Goal: Task Accomplishment & Management: Manage account settings

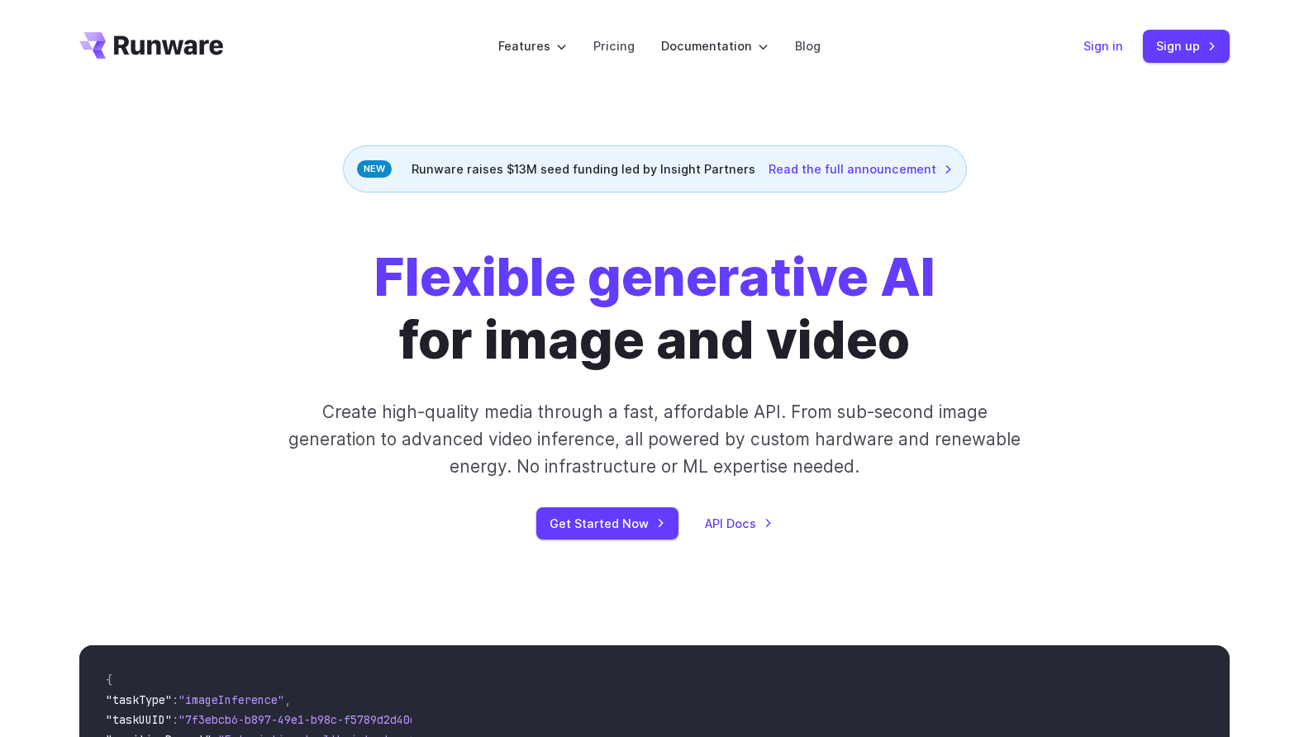
click at [1111, 41] on link "Sign in" at bounding box center [1104, 45] width 40 height 19
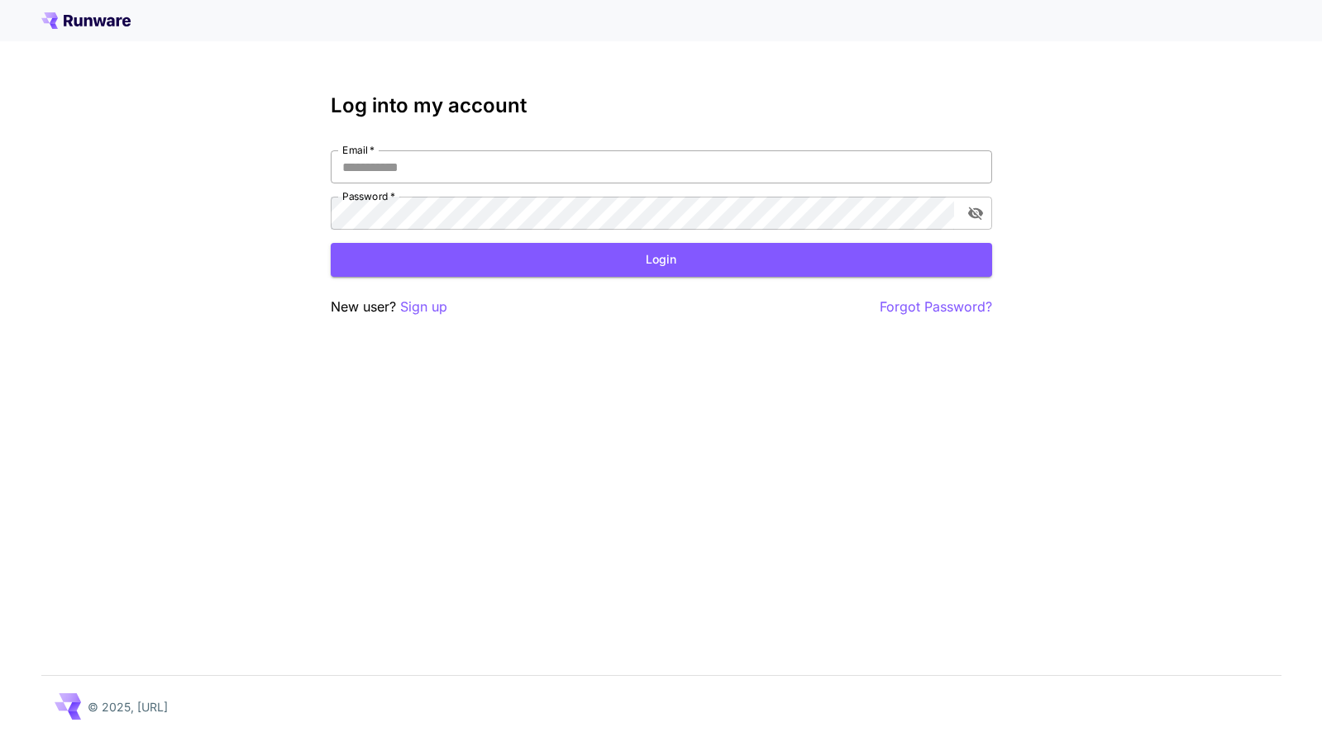
click at [472, 169] on input "Email   *" at bounding box center [661, 166] width 661 height 33
type input "**********"
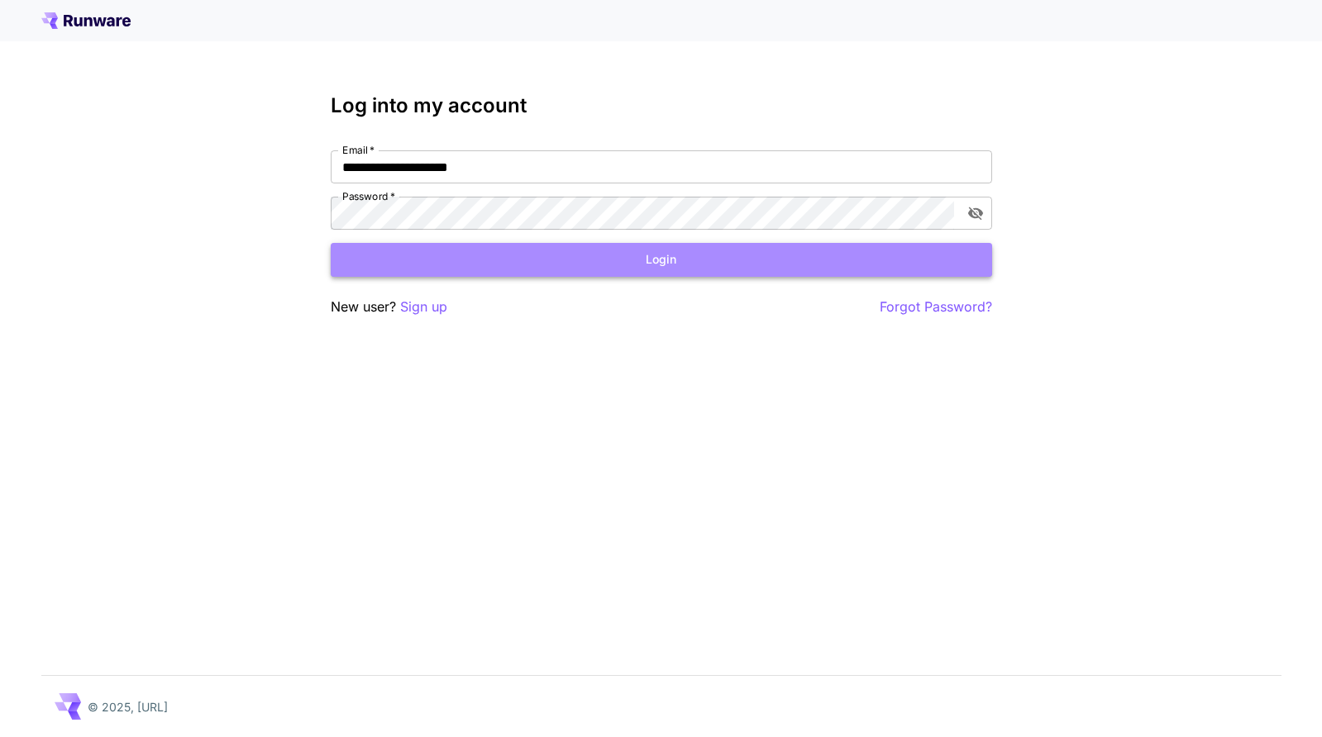
click at [784, 266] on button "Login" at bounding box center [661, 260] width 661 height 34
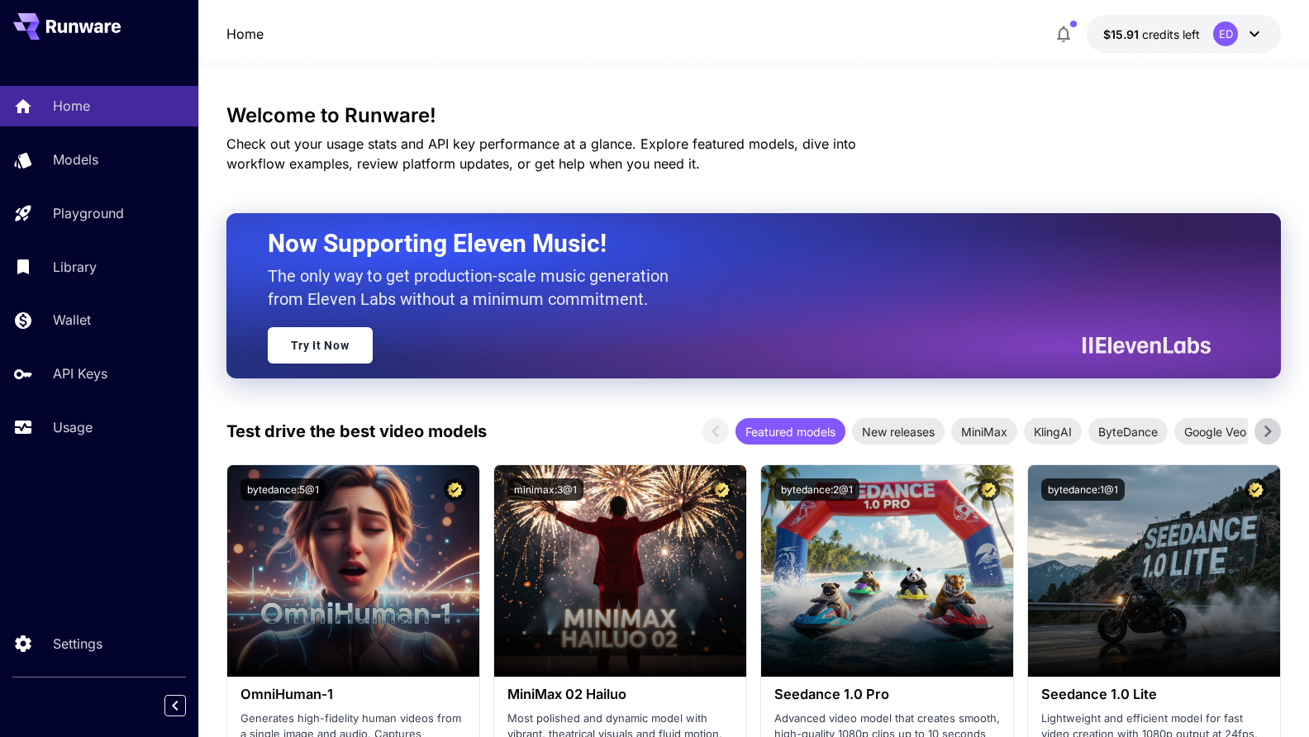
click at [1056, 32] on icon "button" at bounding box center [1064, 34] width 20 height 20
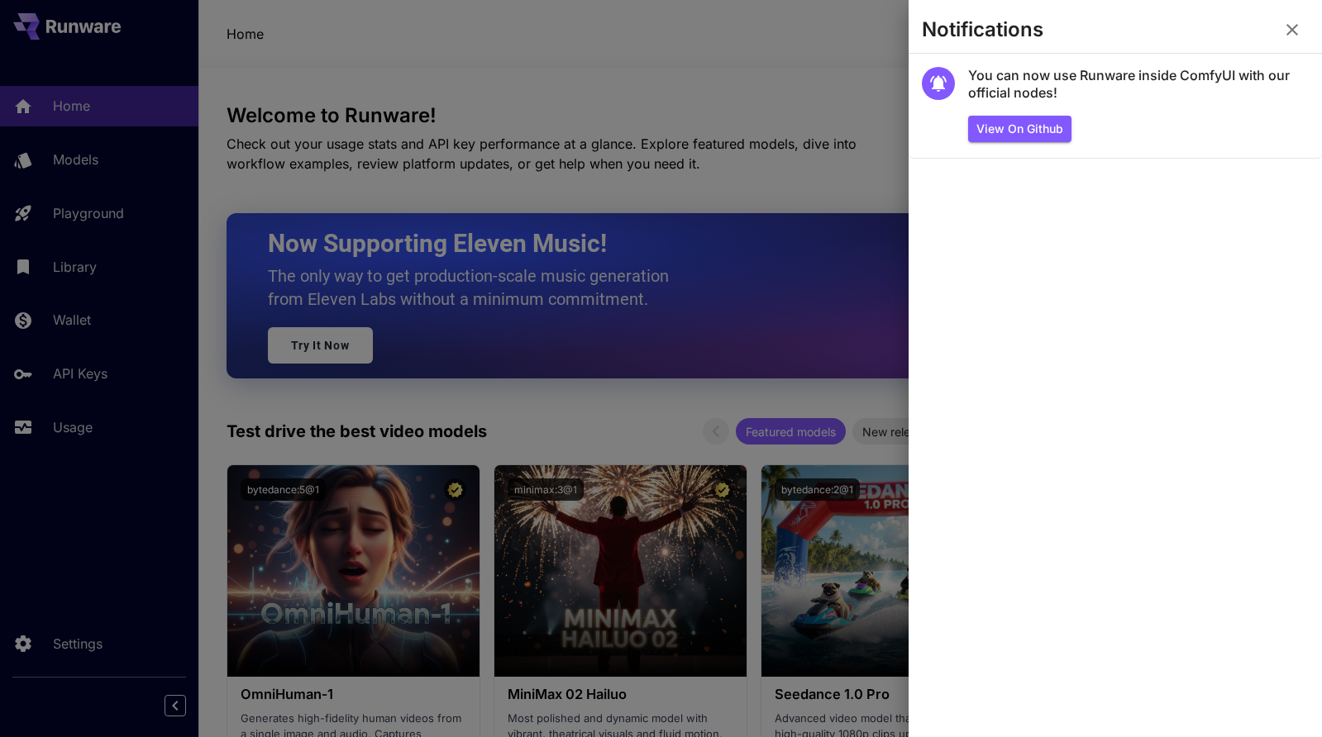
click at [1285, 24] on icon "button" at bounding box center [1292, 30] width 20 height 20
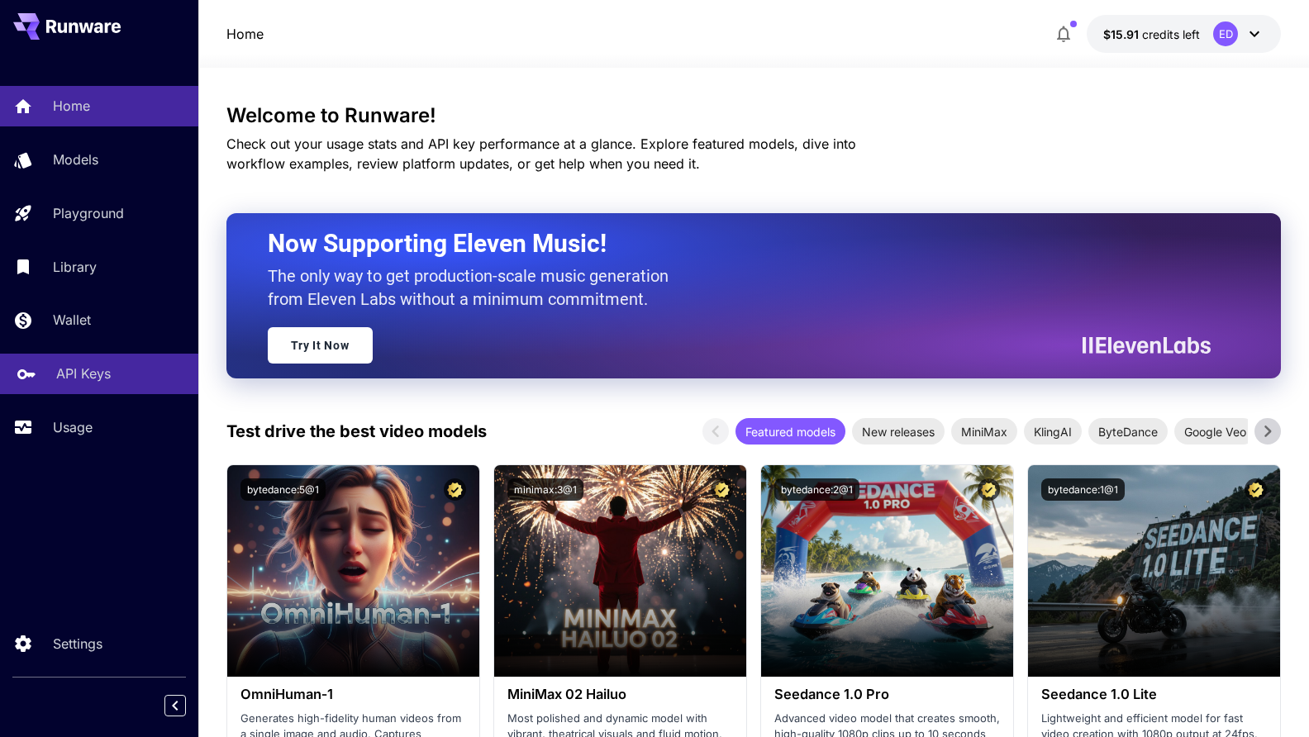
click at [57, 384] on p "API Keys" at bounding box center [83, 374] width 55 height 20
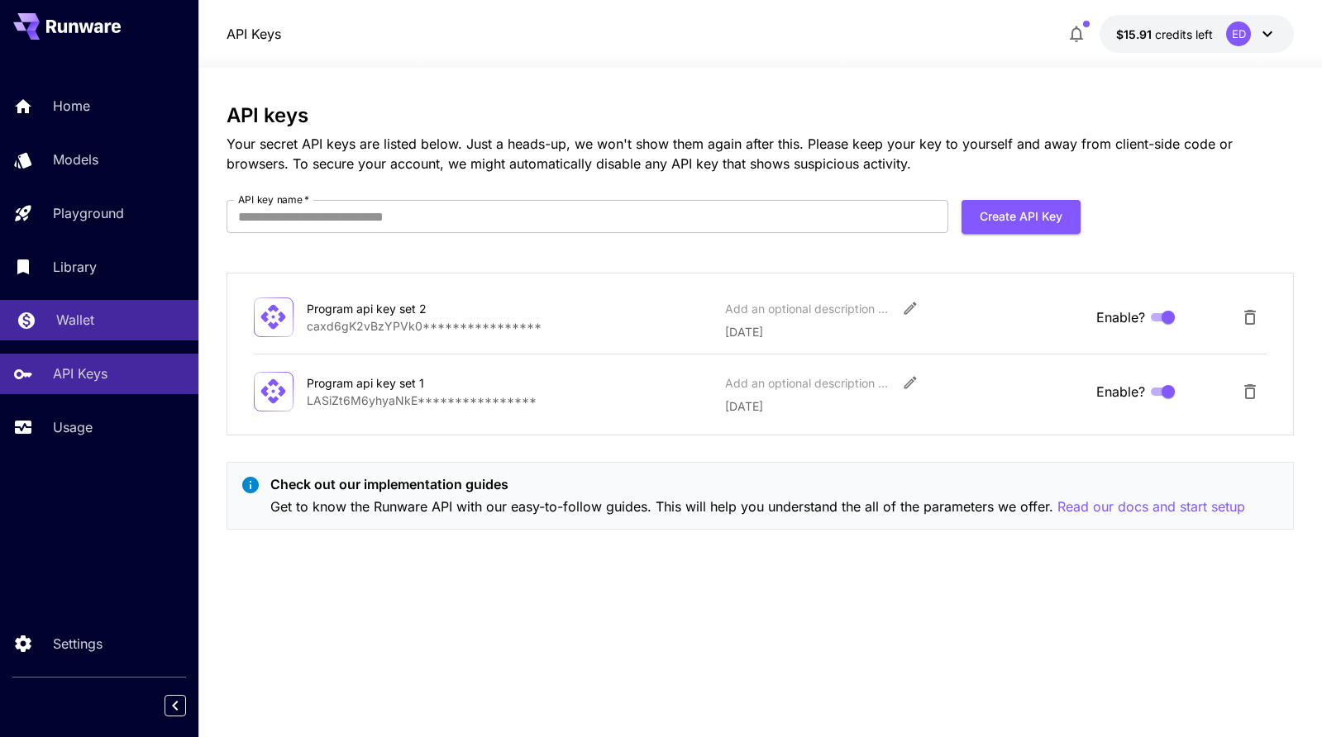
click at [85, 317] on p "Wallet" at bounding box center [75, 320] width 38 height 20
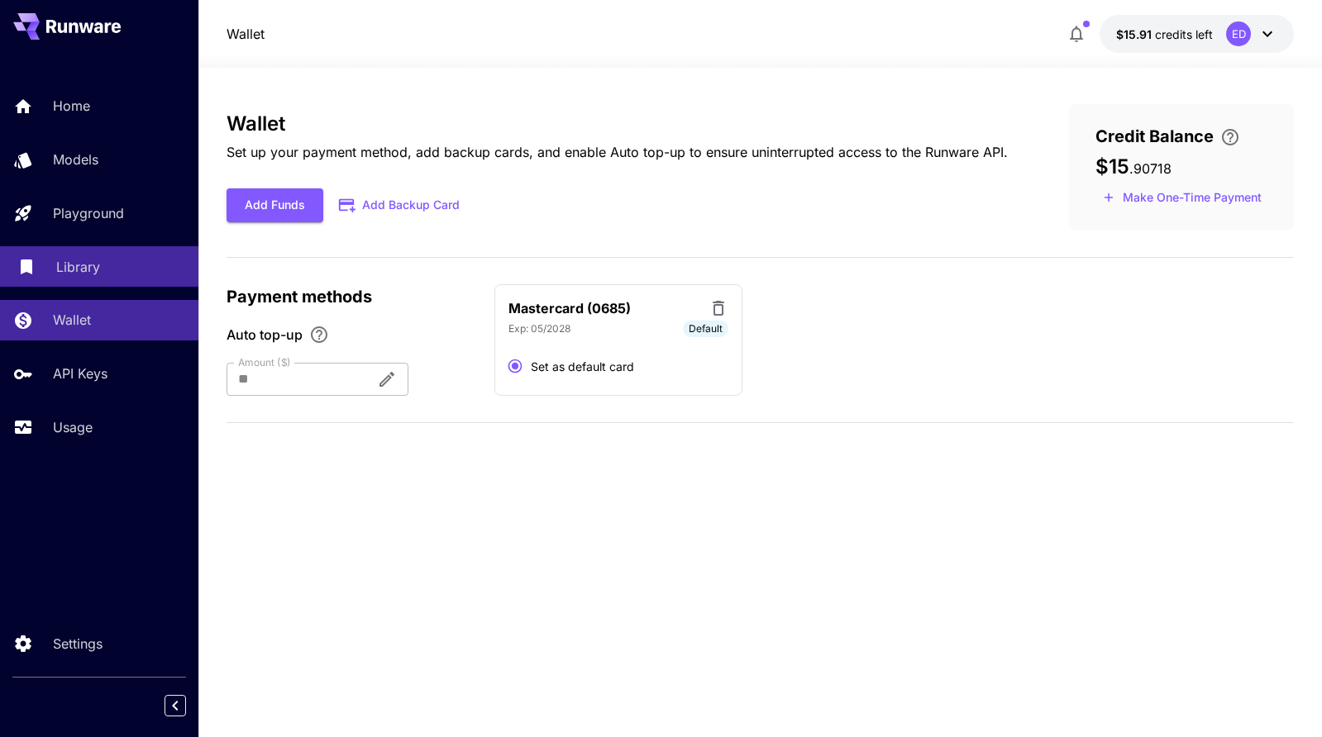
click at [112, 266] on div "Library" at bounding box center [120, 267] width 129 height 20
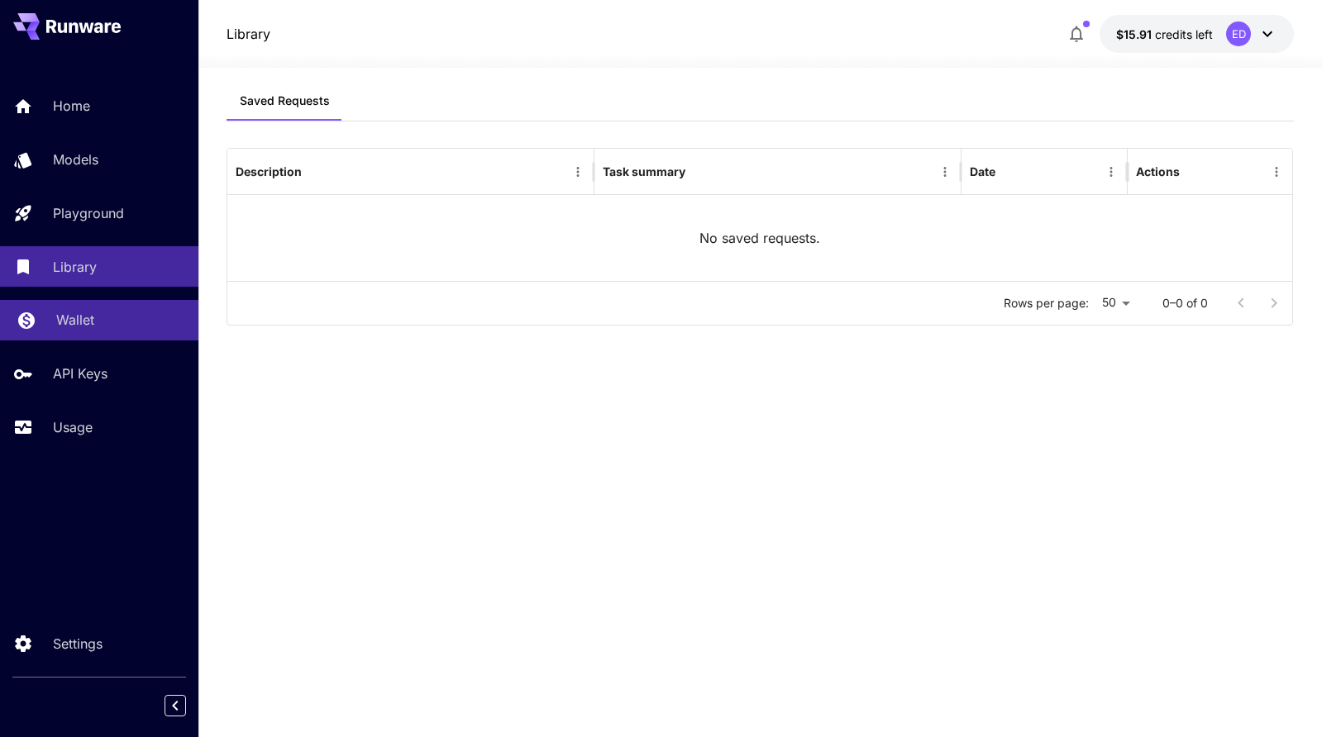
click at [107, 312] on div "Wallet" at bounding box center [120, 320] width 129 height 20
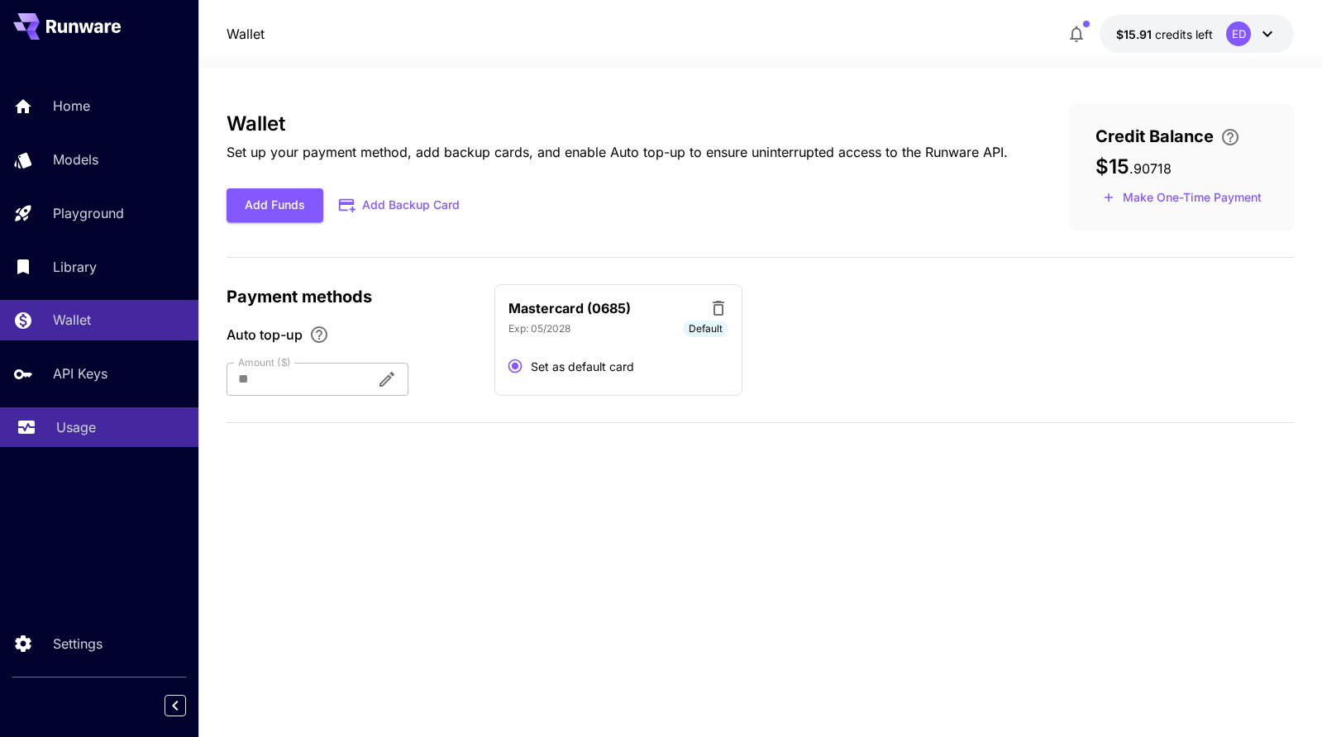
click at [88, 411] on link "Usage" at bounding box center [99, 428] width 198 height 41
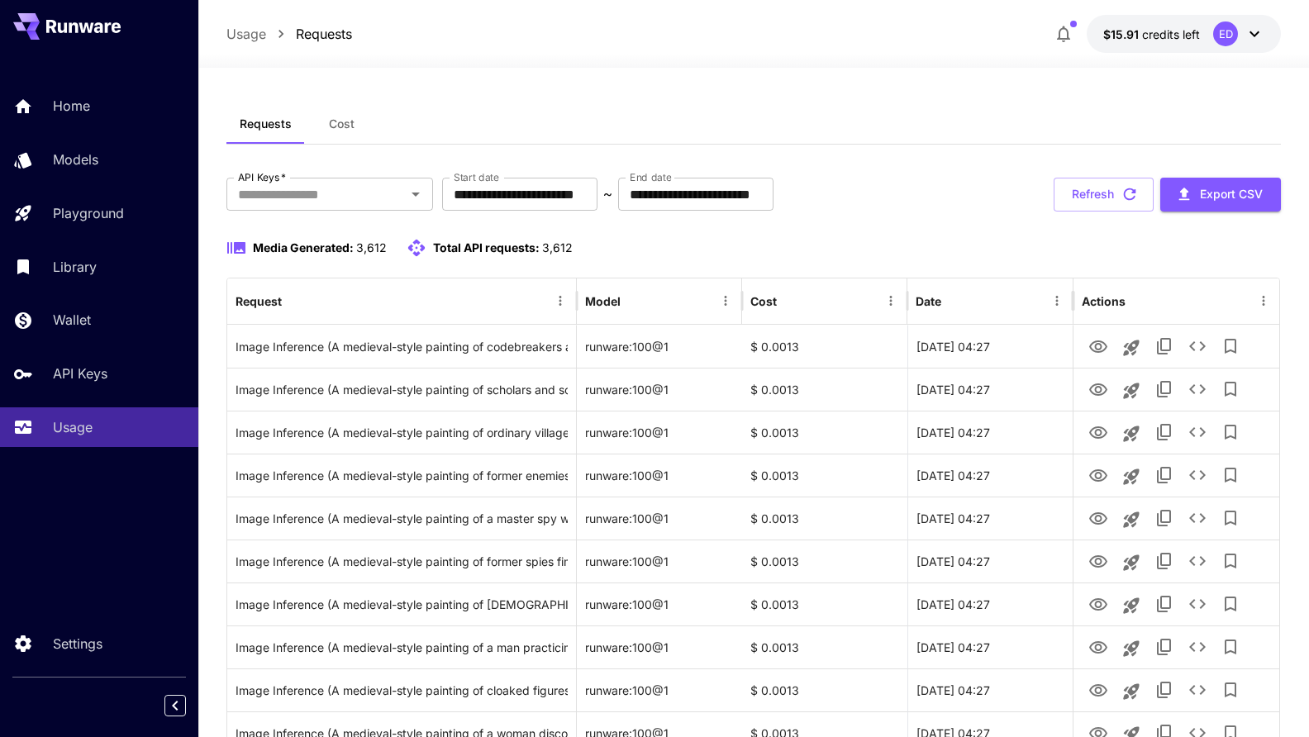
click at [713, 113] on div "Requests Cost" at bounding box center [755, 124] width 1056 height 41
click at [336, 125] on span "Cost" at bounding box center [342, 124] width 26 height 15
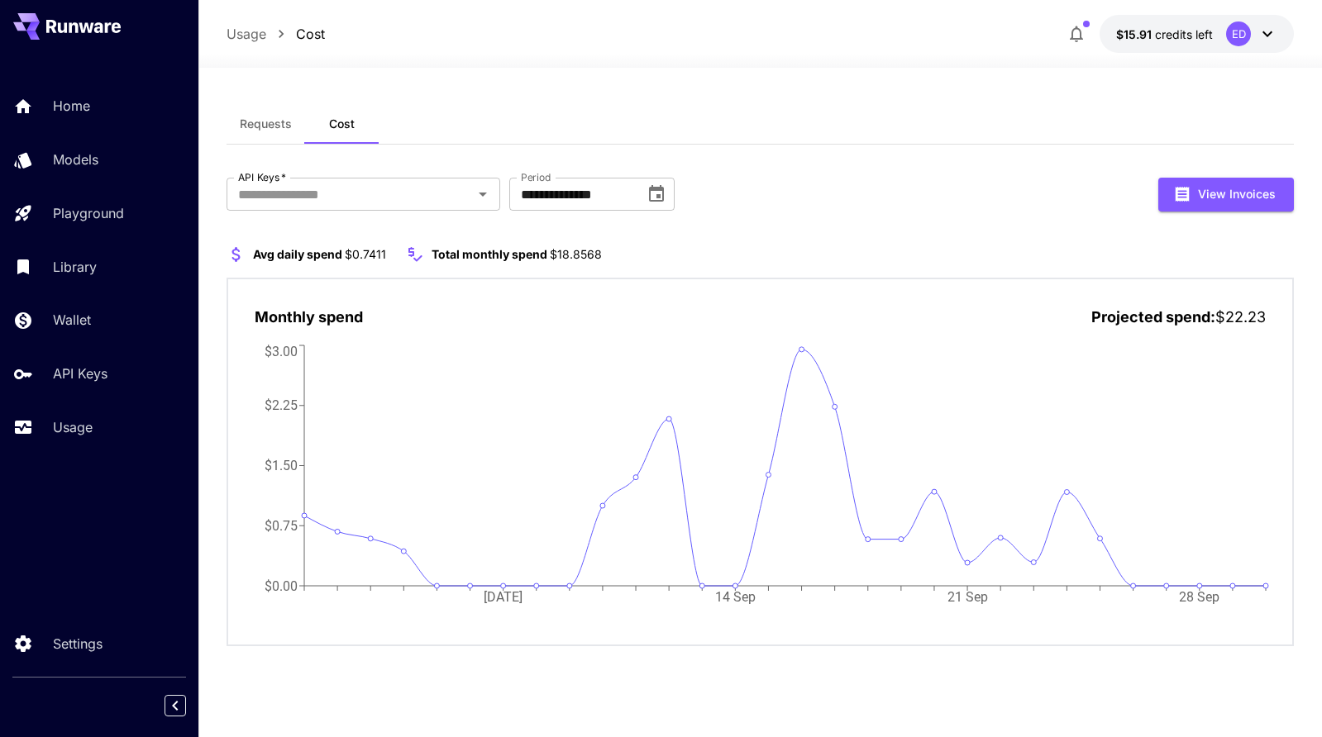
click at [891, 663] on div "**********" at bounding box center [760, 402] width 1067 height 597
